Goal: Task Accomplishment & Management: Use online tool/utility

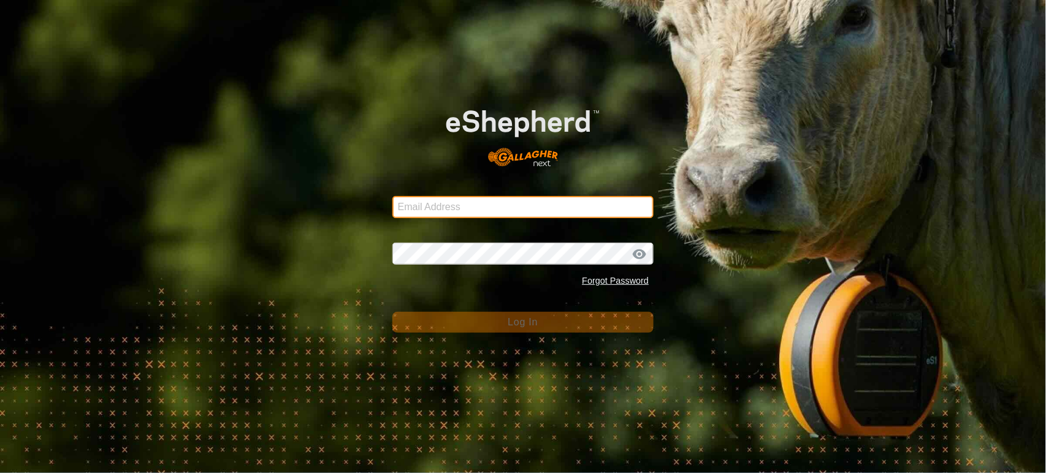
click at [424, 209] on input "Email Address" at bounding box center [523, 207] width 262 height 22
click at [0, 473] on com-1password-button at bounding box center [0, 473] width 0 height 0
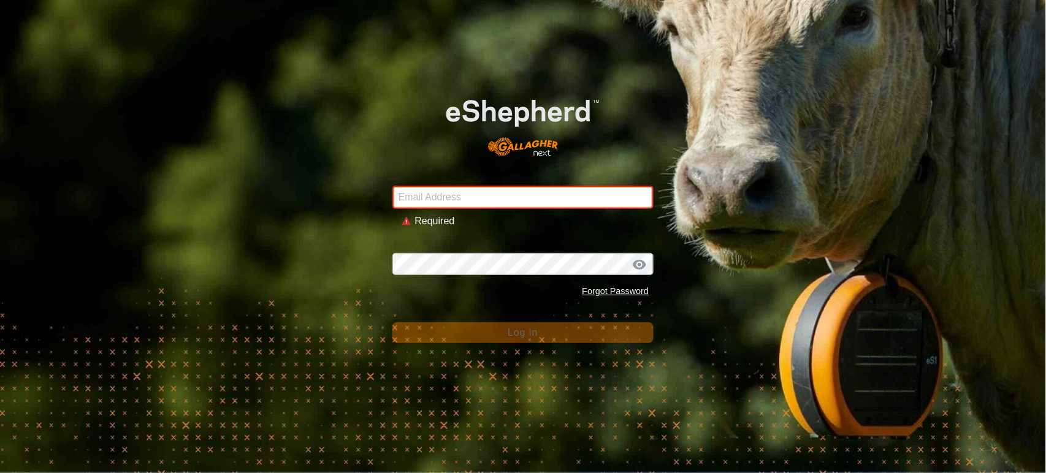
click at [420, 191] on input "Email Address" at bounding box center [523, 197] width 262 height 23
click at [0, 473] on com-1password-button at bounding box center [0, 473] width 0 height 0
drag, startPoint x: 517, startPoint y: 199, endPoint x: 511, endPoint y: 200, distance: 6.3
click at [515, 200] on input "Email Address" at bounding box center [523, 197] width 262 height 23
click at [492, 206] on input "Email Address" at bounding box center [523, 197] width 262 height 23
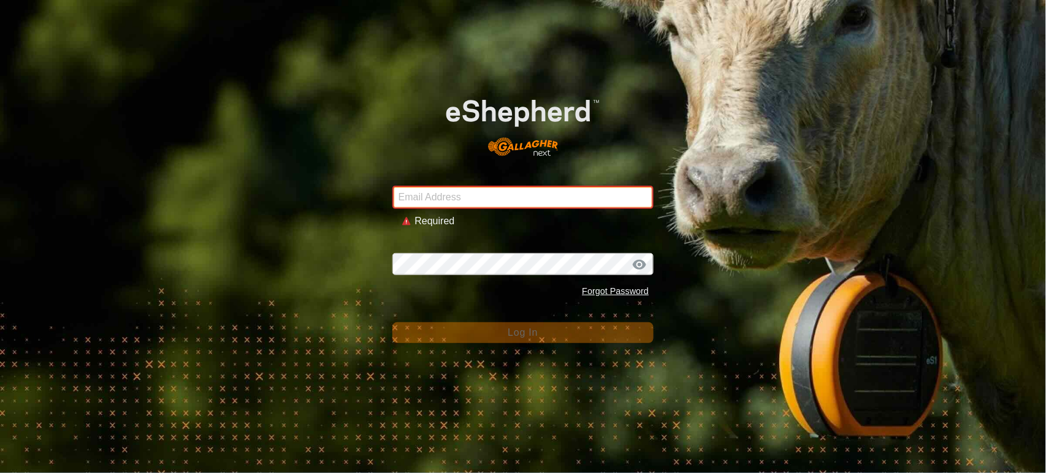
click at [0, 473] on com-1password-button at bounding box center [0, 473] width 0 height 0
type input "andrew.macdonald103@gmail.com"
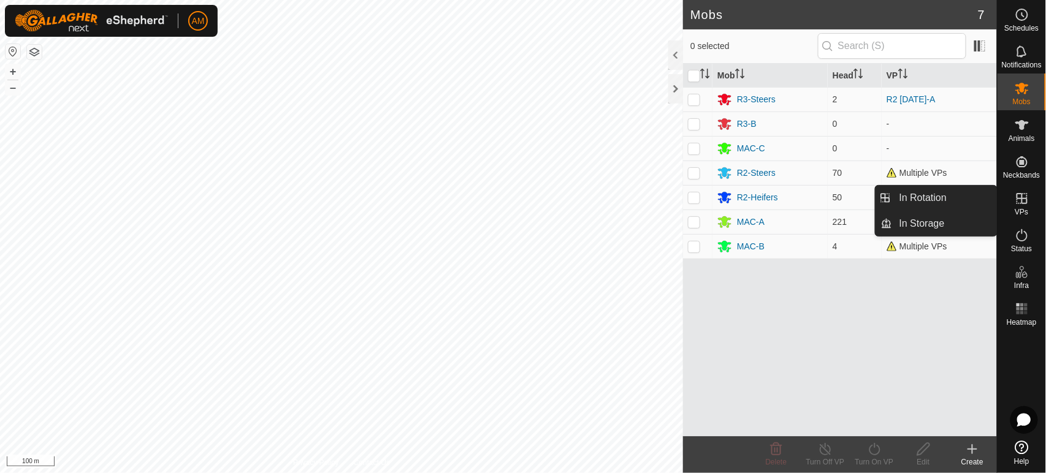
click at [928, 199] on link "In Rotation" at bounding box center [944, 198] width 105 height 25
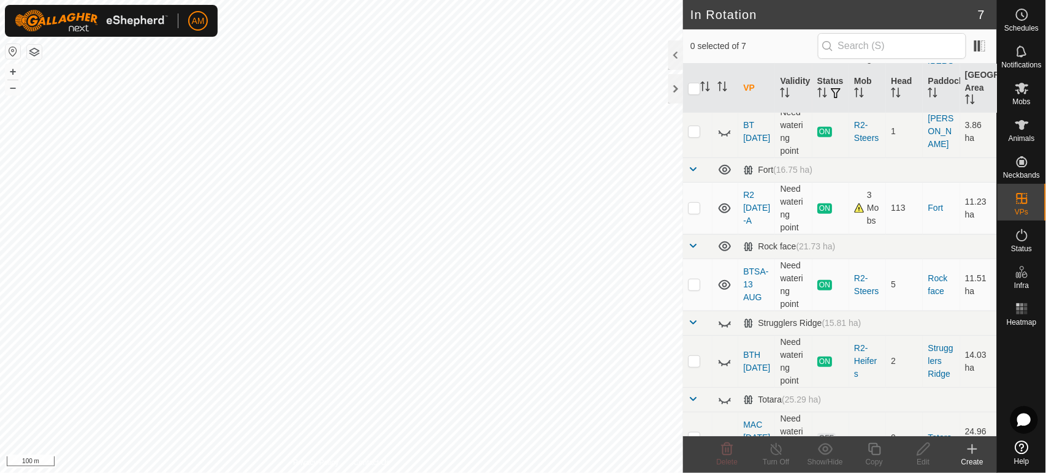
scroll to position [164, 0]
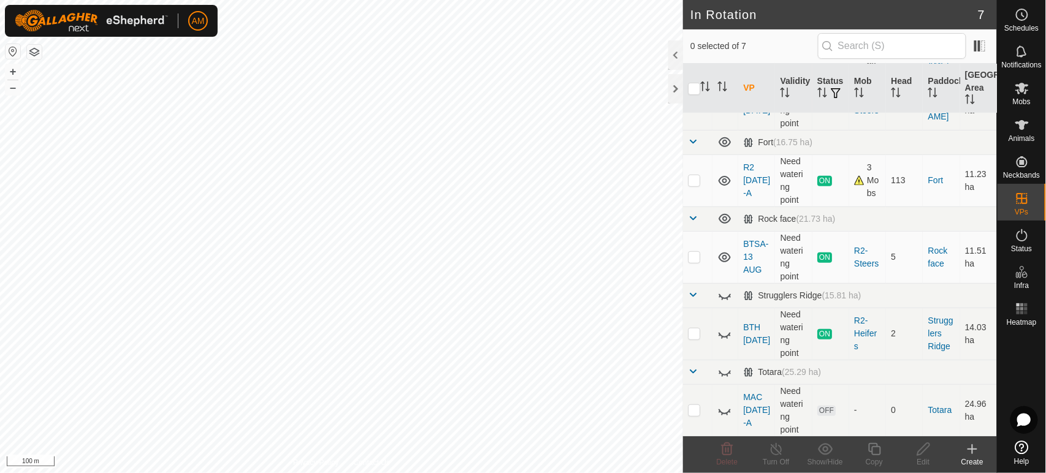
click at [699, 182] on p-checkbox at bounding box center [694, 180] width 12 height 10
checkbox input "true"
click at [878, 454] on icon at bounding box center [874, 449] width 15 height 15
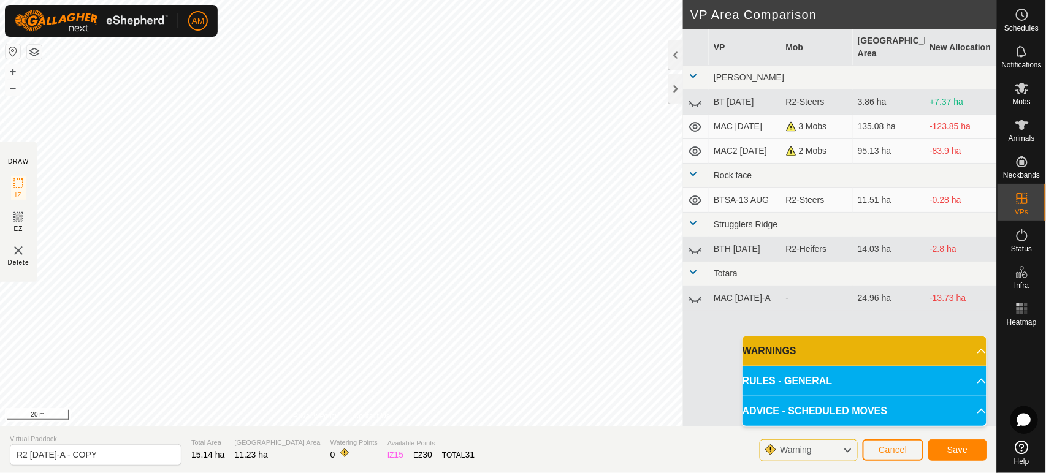
click at [206, 33] on div "AM Schedules Notifications Mobs Animals Neckbands VPs Status Infra Heatmap Help…" at bounding box center [523, 236] width 1046 height 473
drag, startPoint x: 124, startPoint y: 453, endPoint x: 36, endPoint y: 454, distance: 87.7
click at [36, 454] on input "R2 13 AUG-A - COPY" at bounding box center [96, 454] width 172 height 21
type input "R2 [DATE]"
click at [956, 450] on span "Save" at bounding box center [957, 450] width 21 height 10
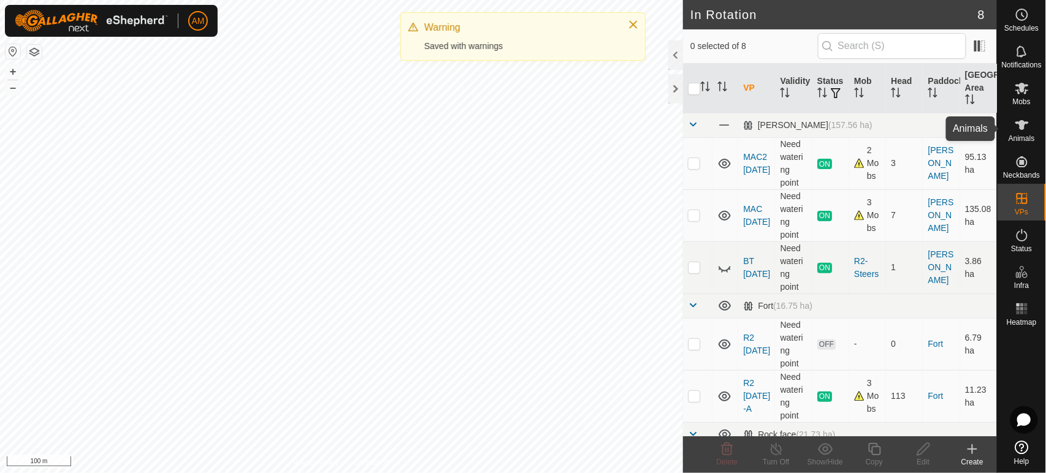
click at [1021, 127] on icon at bounding box center [1021, 125] width 13 height 10
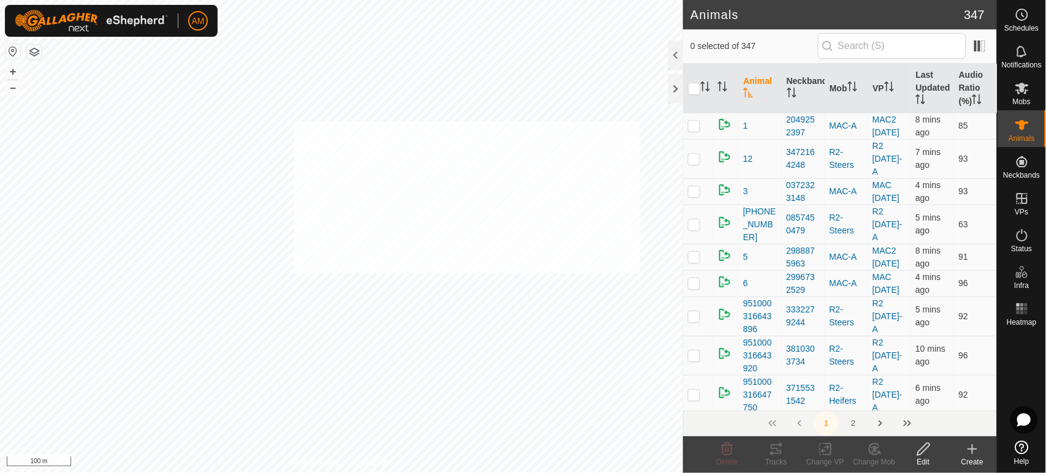
checkbox input "true"
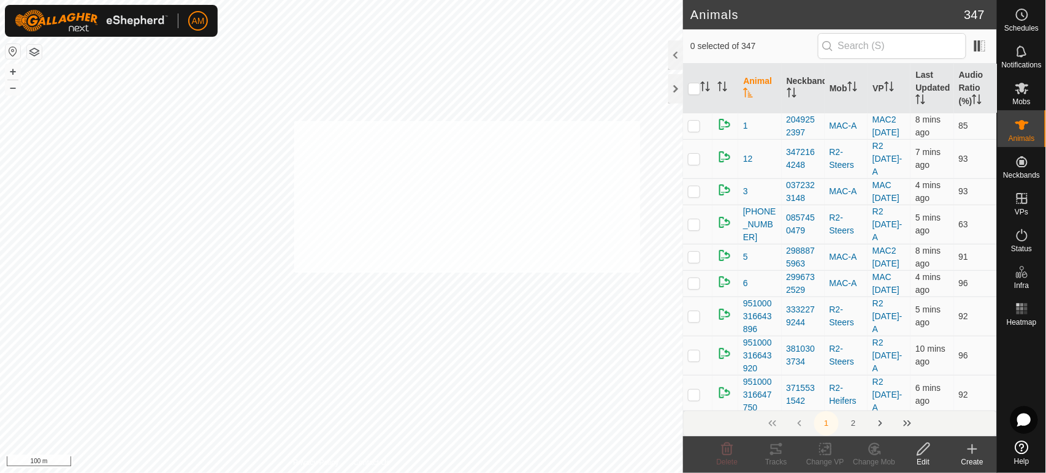
checkbox input "true"
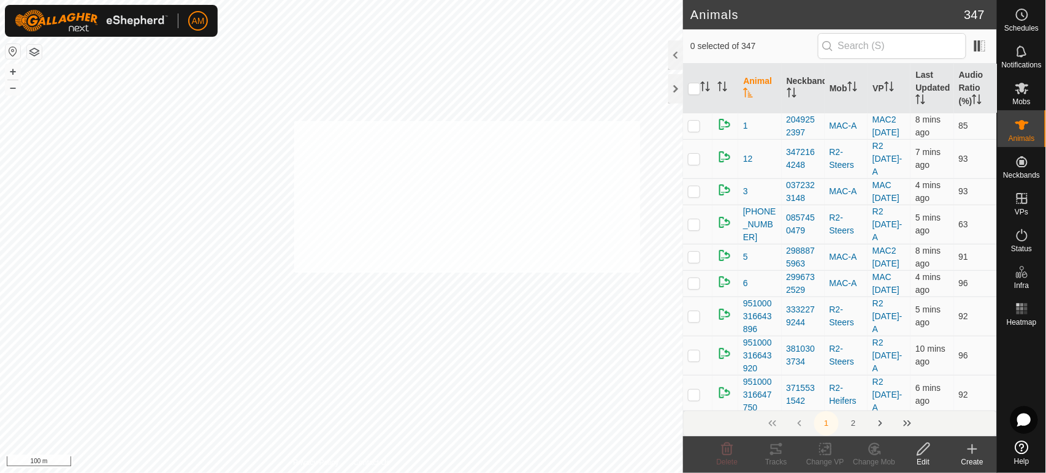
checkbox input "true"
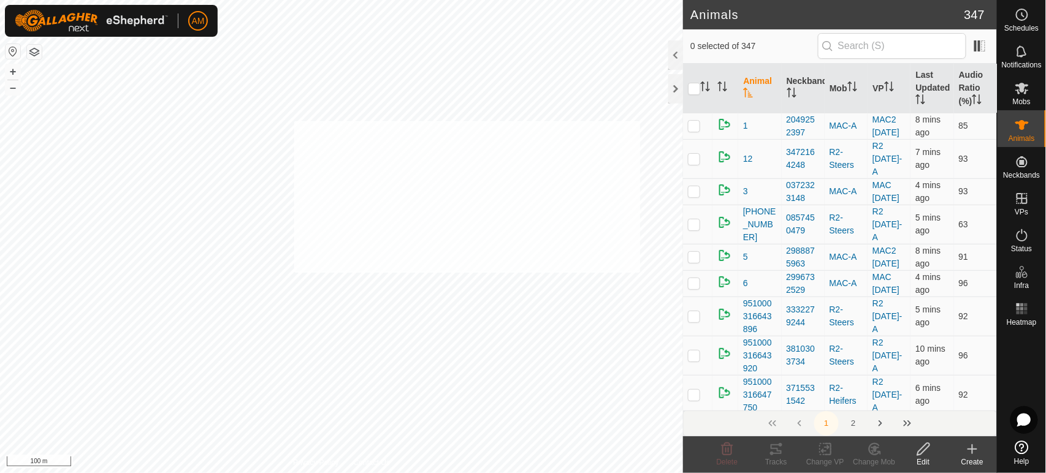
checkbox input "true"
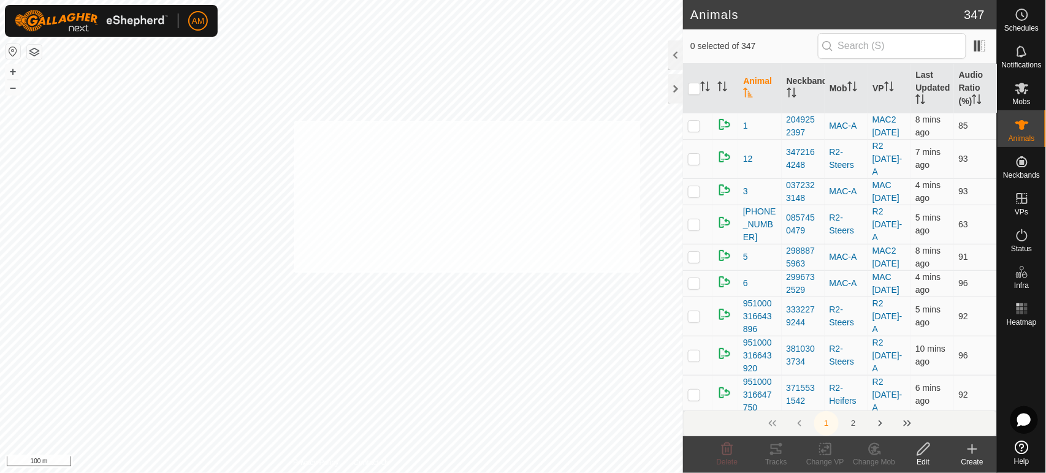
checkbox input "true"
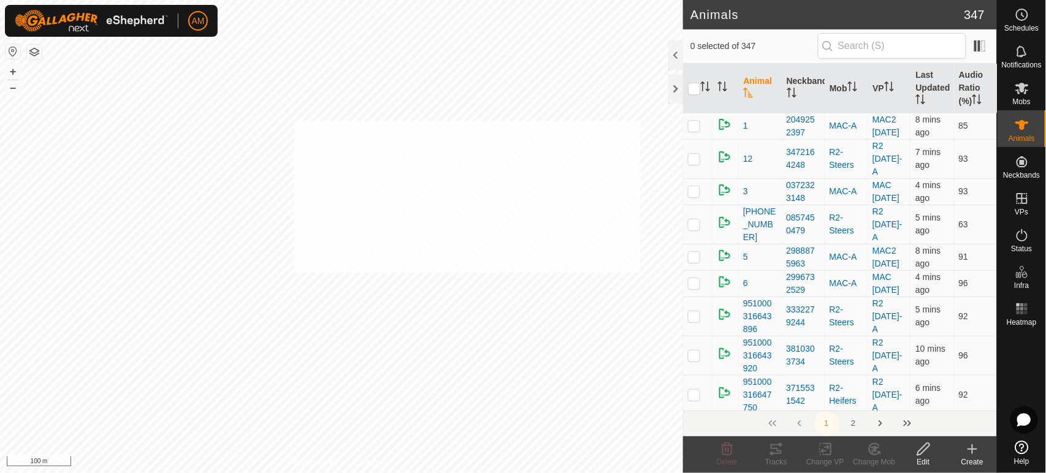
checkbox input "true"
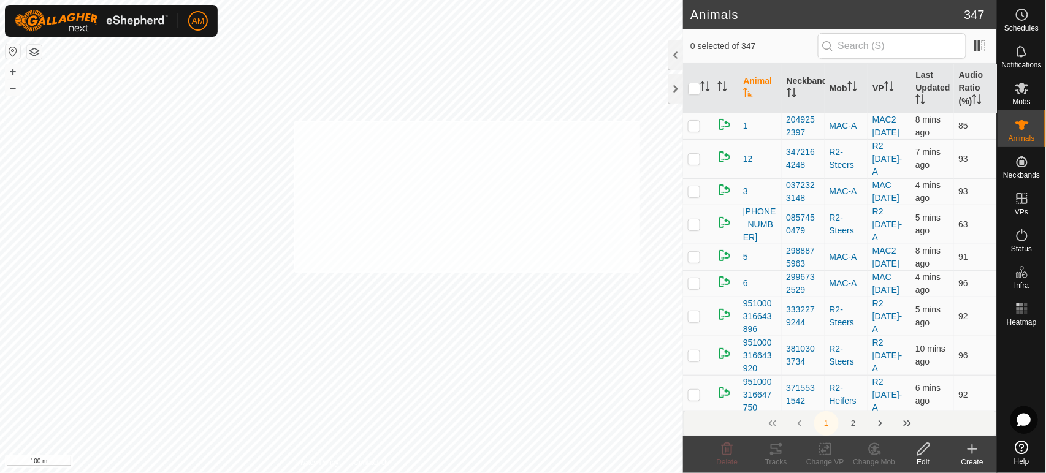
checkbox input "true"
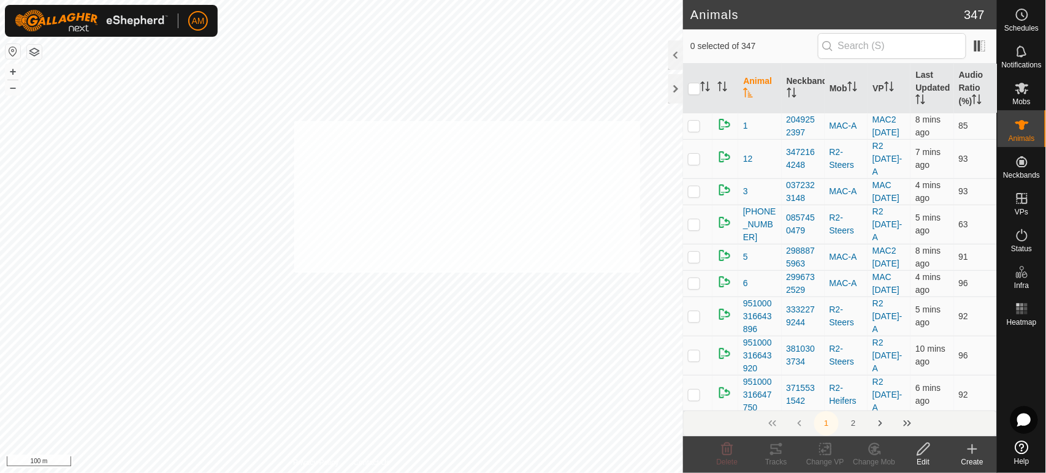
checkbox input "true"
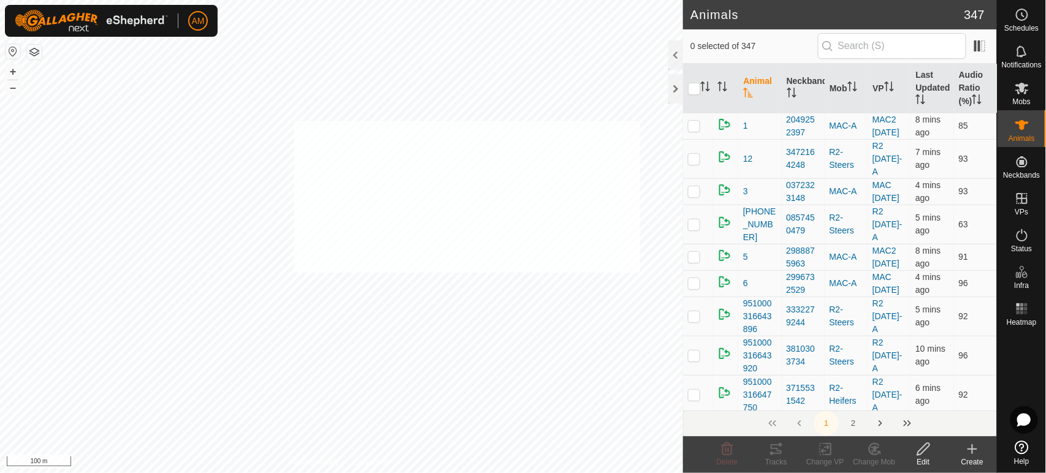
checkbox input "true"
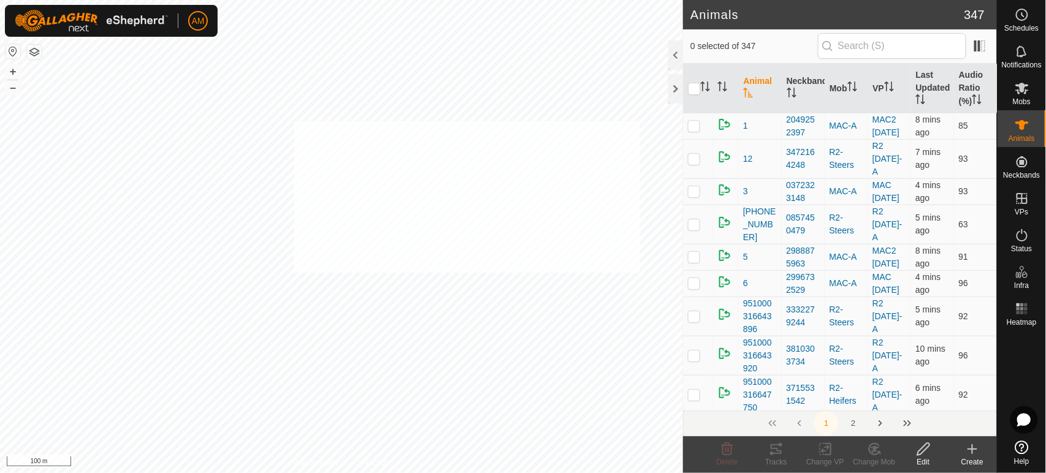
checkbox input "true"
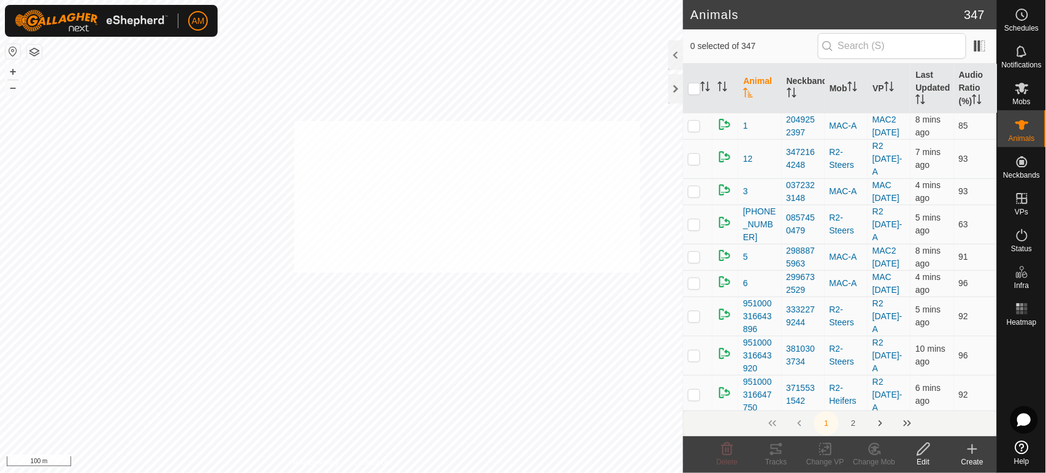
checkbox input "true"
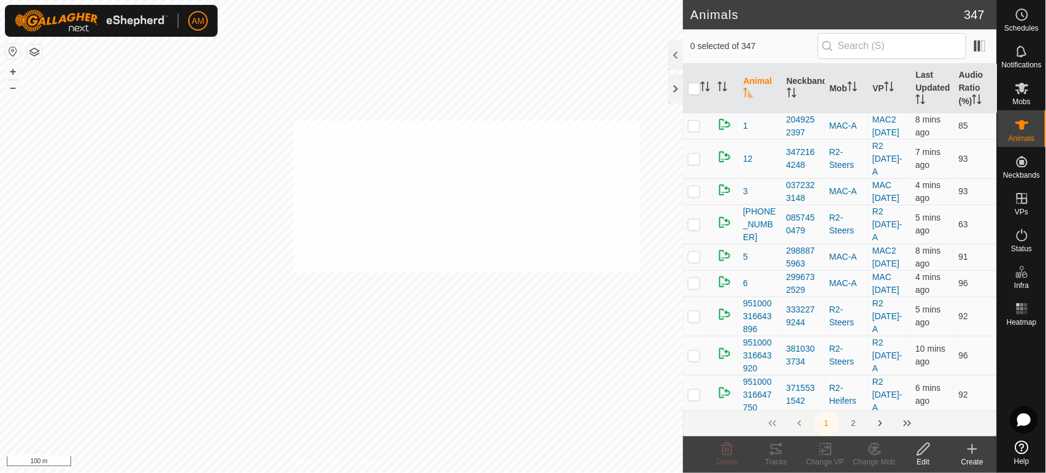
checkbox input "true"
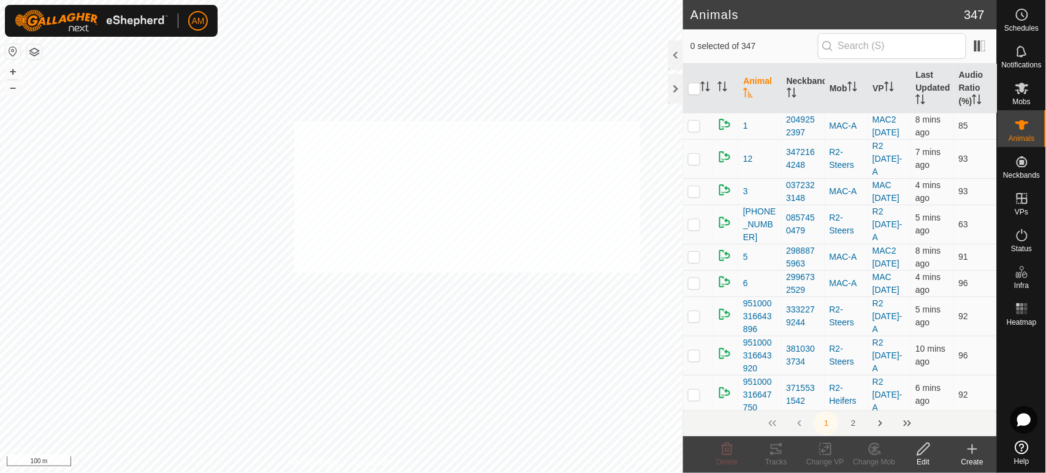
checkbox input "true"
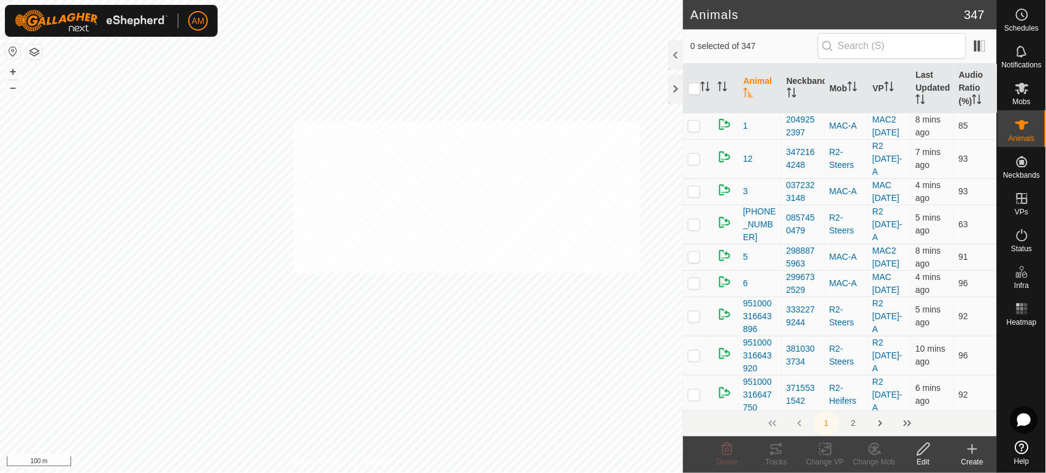
checkbox input "true"
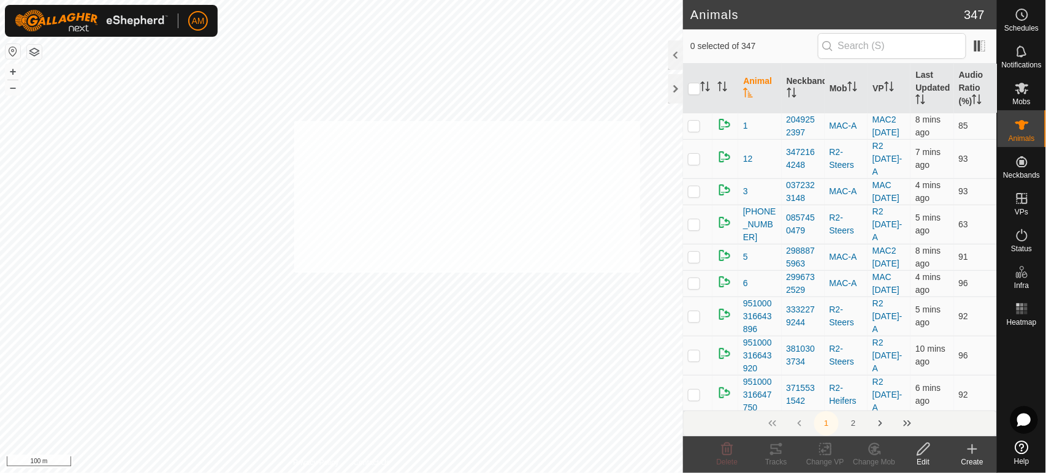
checkbox input "true"
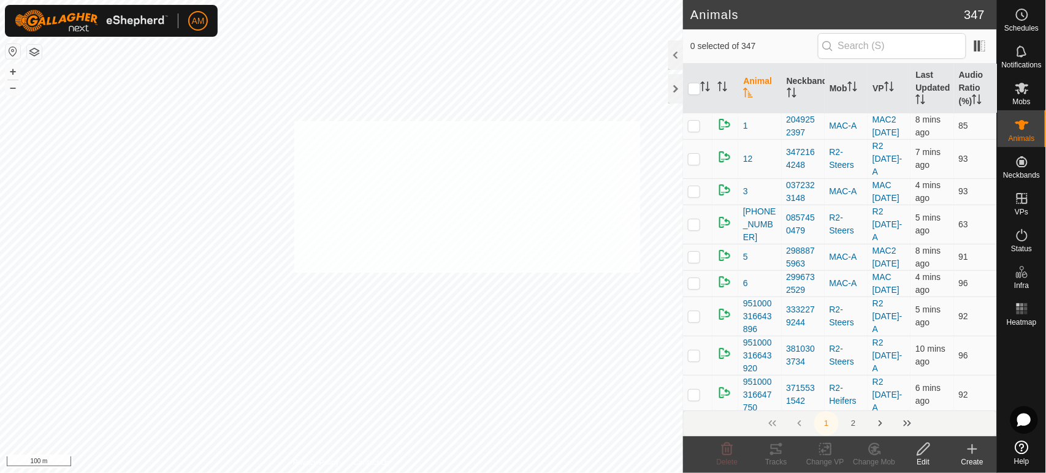
checkbox input "true"
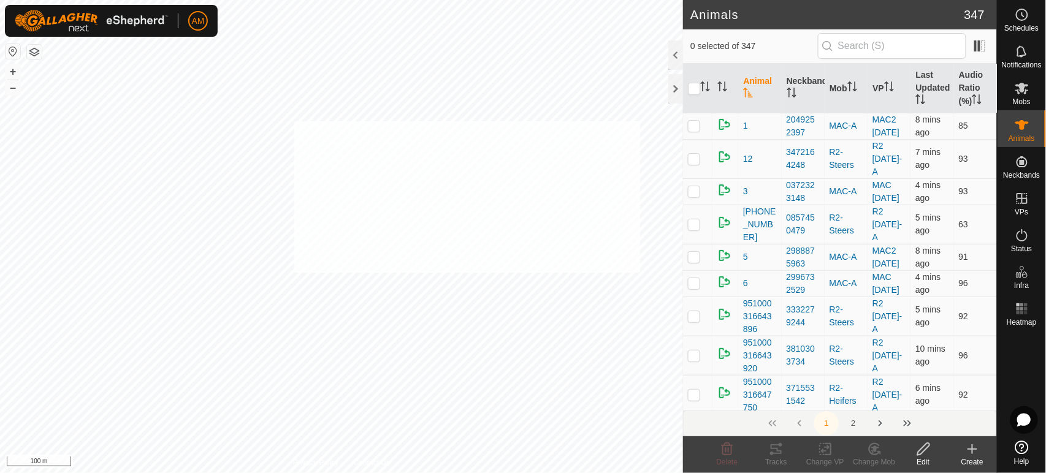
checkbox input "true"
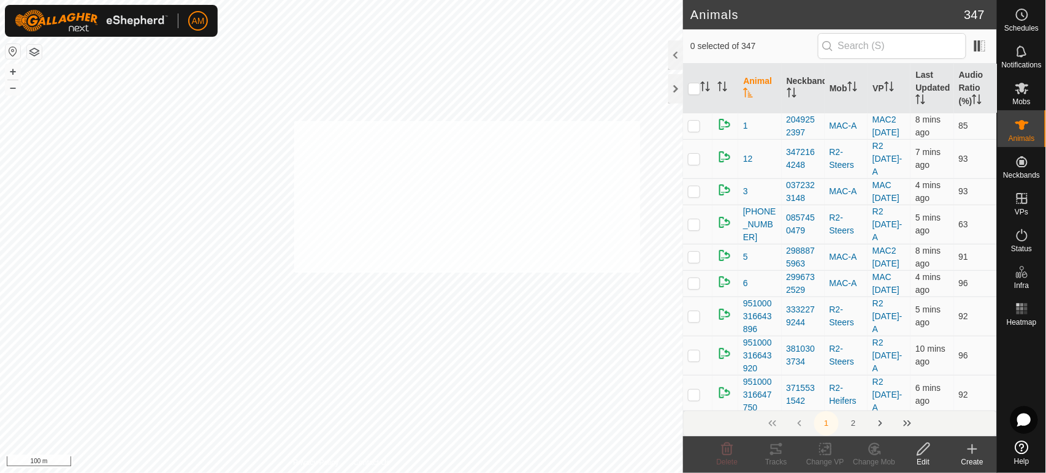
checkbox input "true"
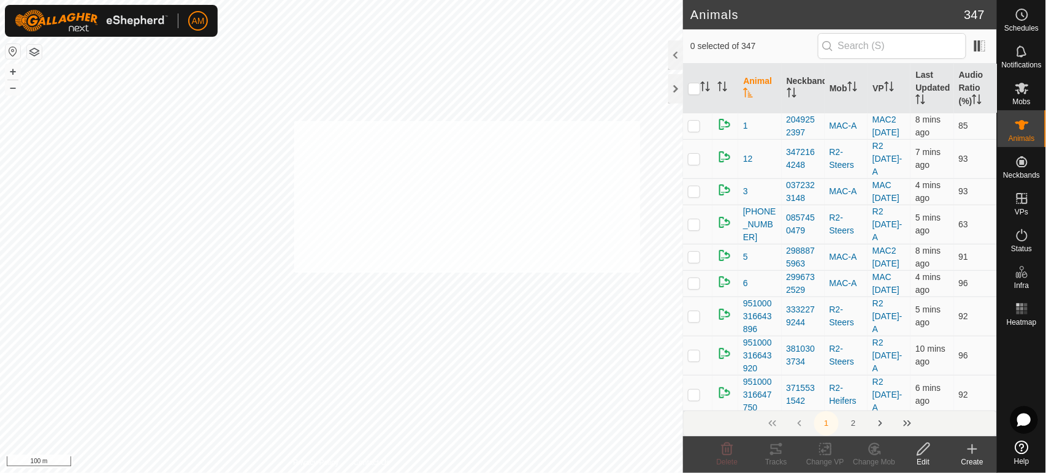
checkbox input "true"
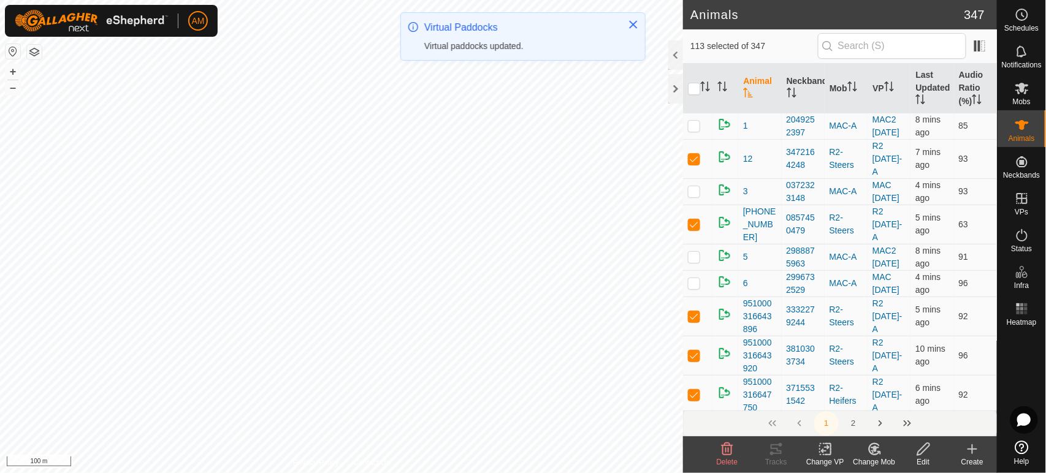
click at [827, 455] on icon at bounding box center [828, 449] width 6 height 11
click at [828, 401] on link "Choose VP..." at bounding box center [862, 396] width 121 height 25
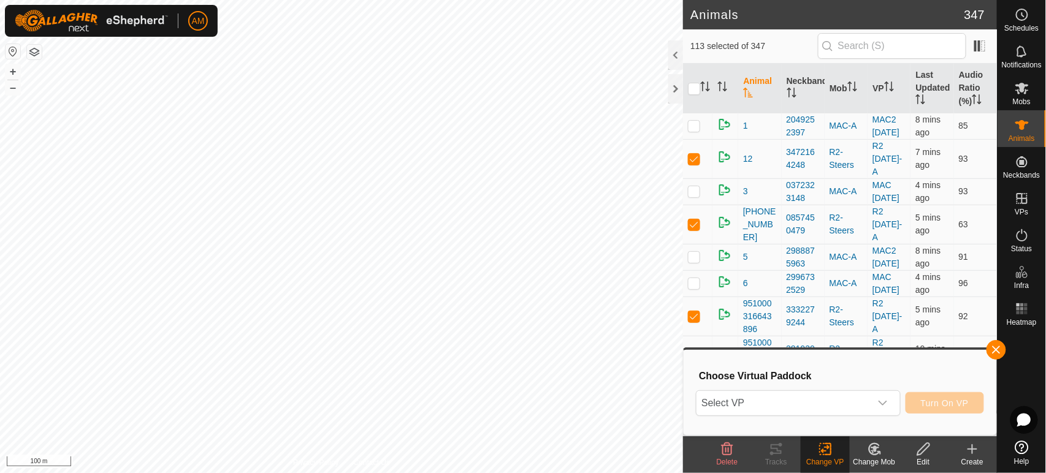
click at [747, 403] on span "Select VP" at bounding box center [782, 403] width 173 height 25
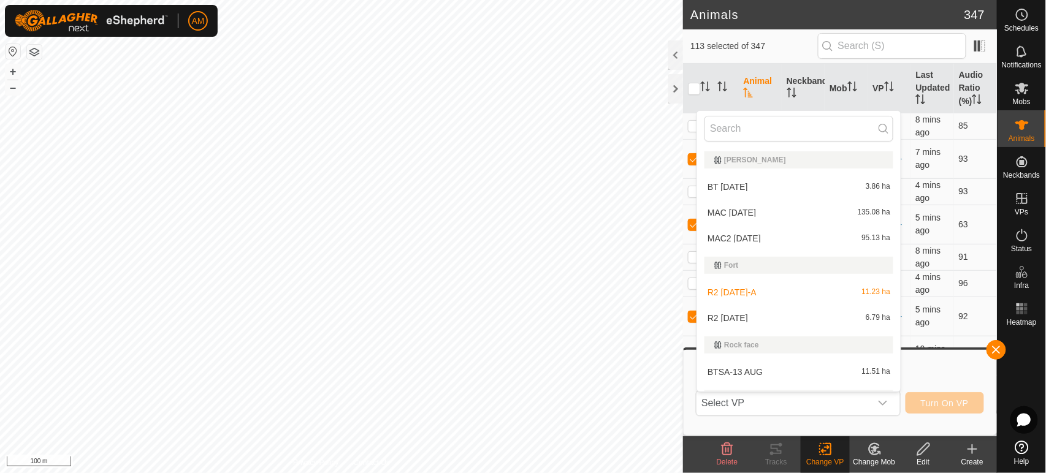
click at [731, 324] on li "R2 14 AUG 6.79 ha" at bounding box center [798, 318] width 203 height 25
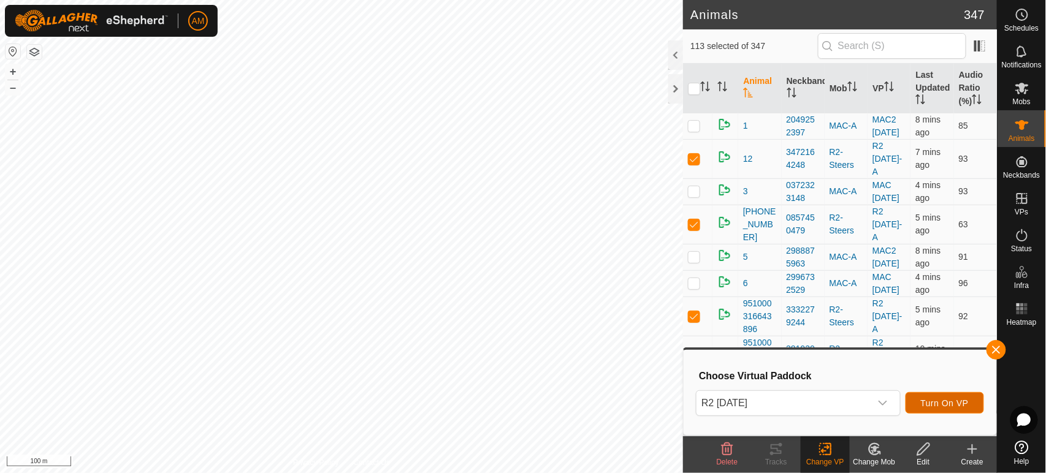
click at [930, 403] on span "Turn On VP" at bounding box center [945, 403] width 48 height 10
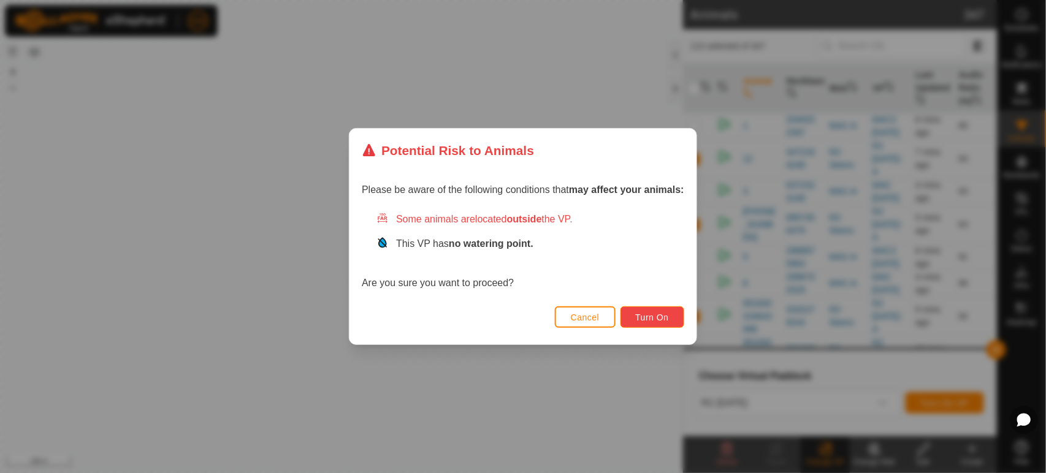
click at [664, 317] on span "Turn On" at bounding box center [652, 318] width 33 height 10
